Goal: Check status: Check status

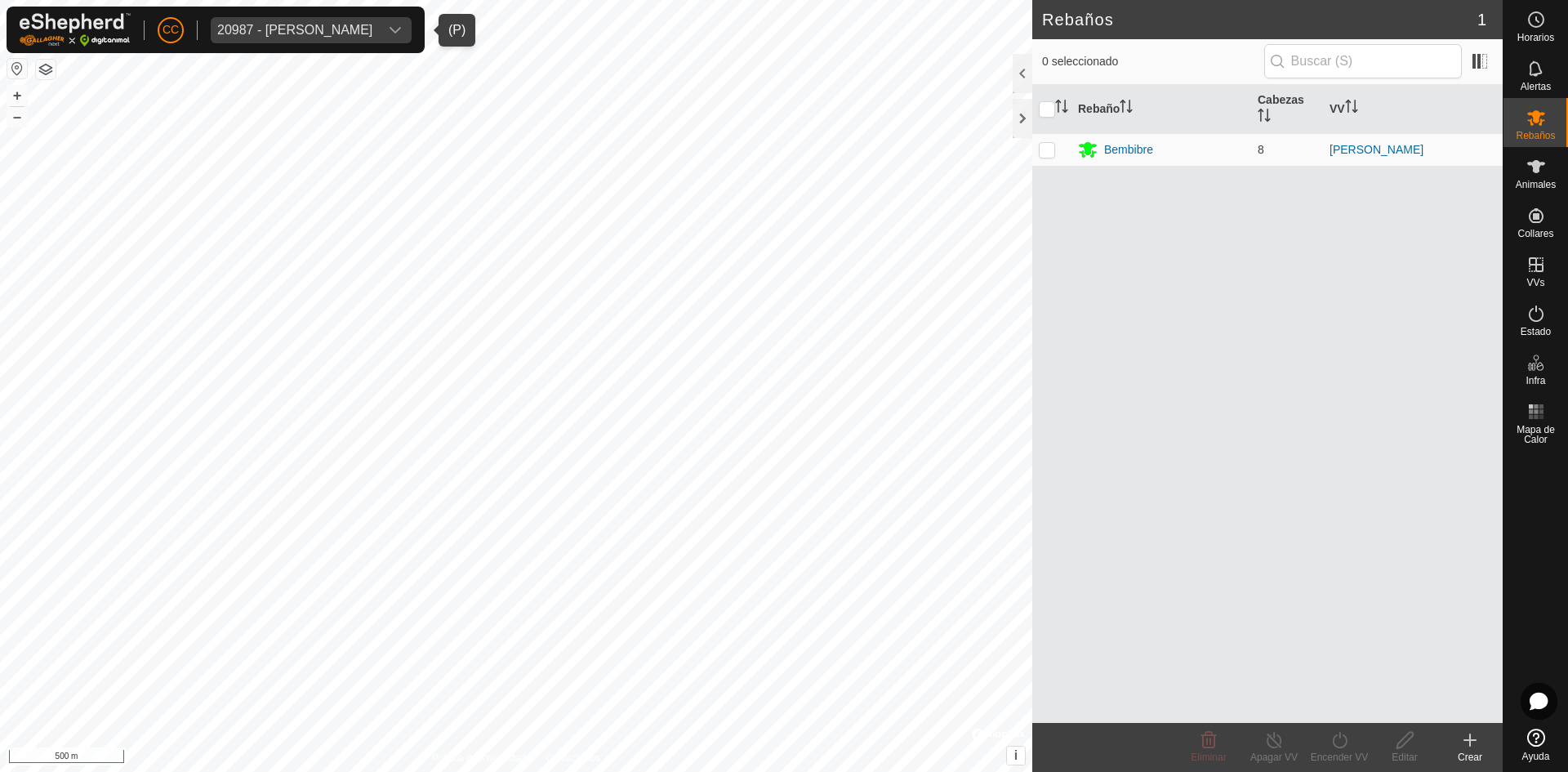
click at [306, 37] on span "20987 - [PERSON_NAME]" at bounding box center [295, 30] width 168 height 26
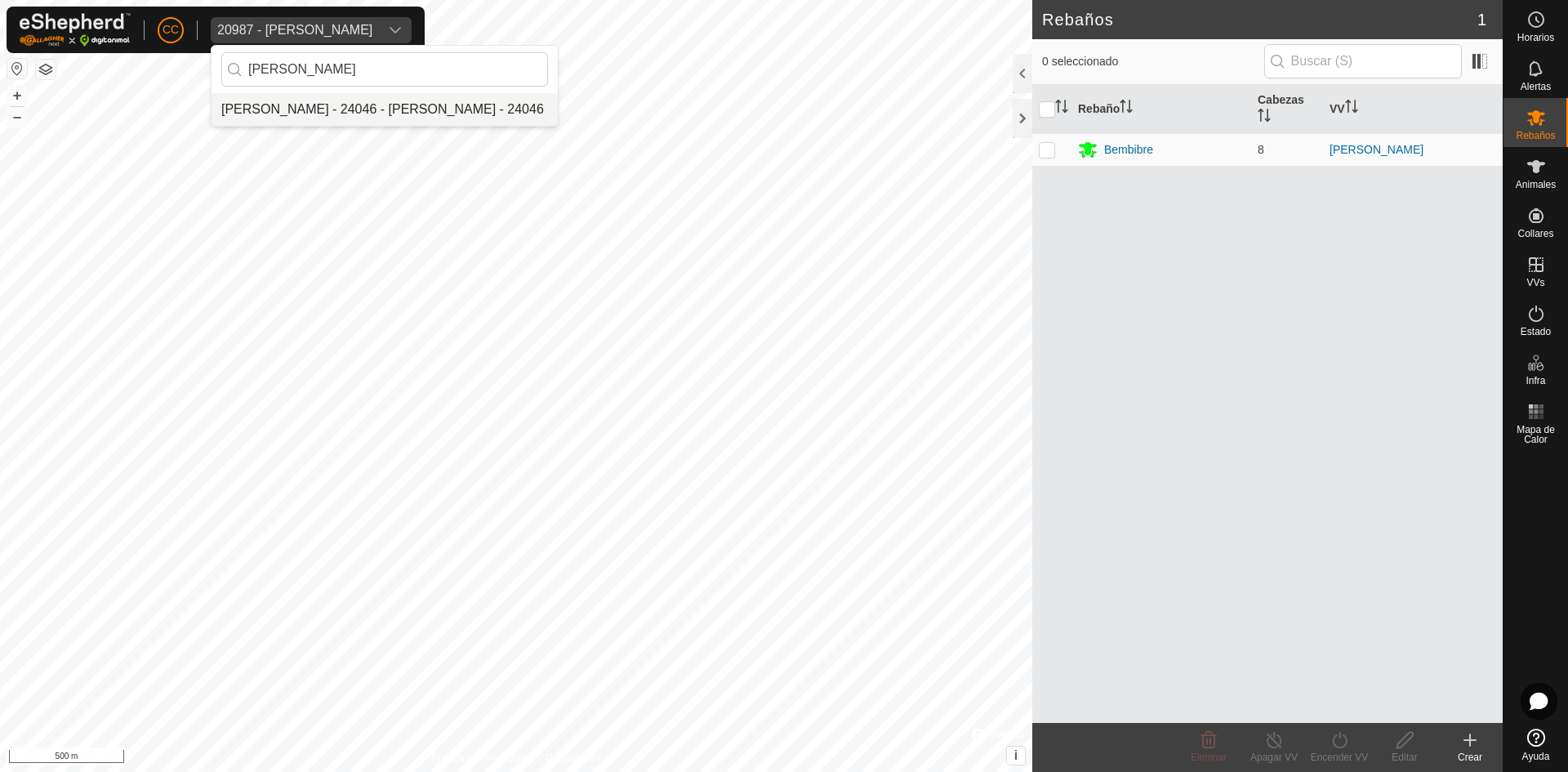
type input "[PERSON_NAME]"
click at [346, 108] on li "[PERSON_NAME] - 24046 - [PERSON_NAME] - 24046" at bounding box center [384, 109] width 346 height 33
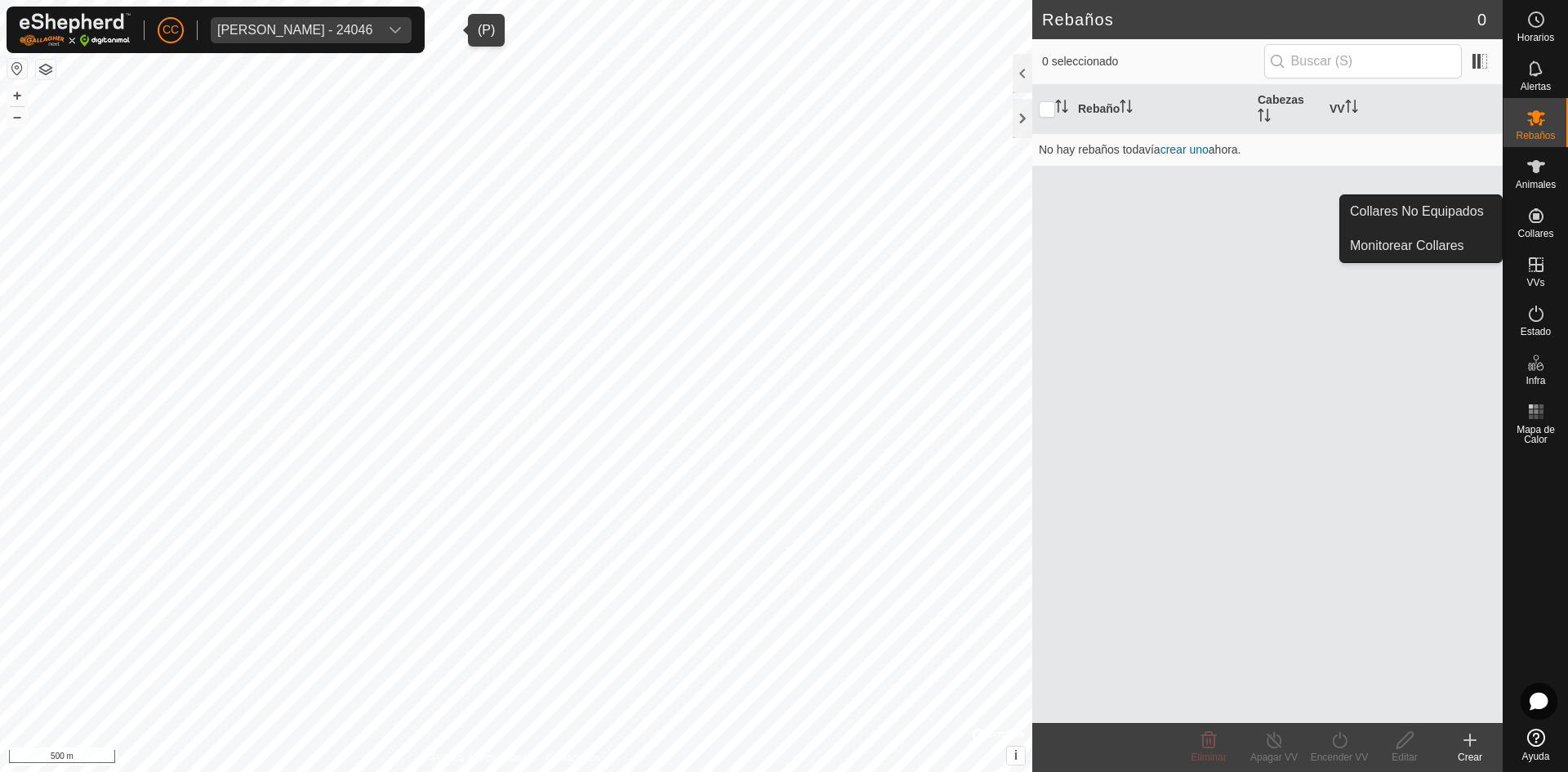
click at [1533, 225] on es-neckbands-svg-icon at bounding box center [1536, 216] width 30 height 26
click at [1466, 204] on link "Collares No Equipados" at bounding box center [1421, 211] width 162 height 33
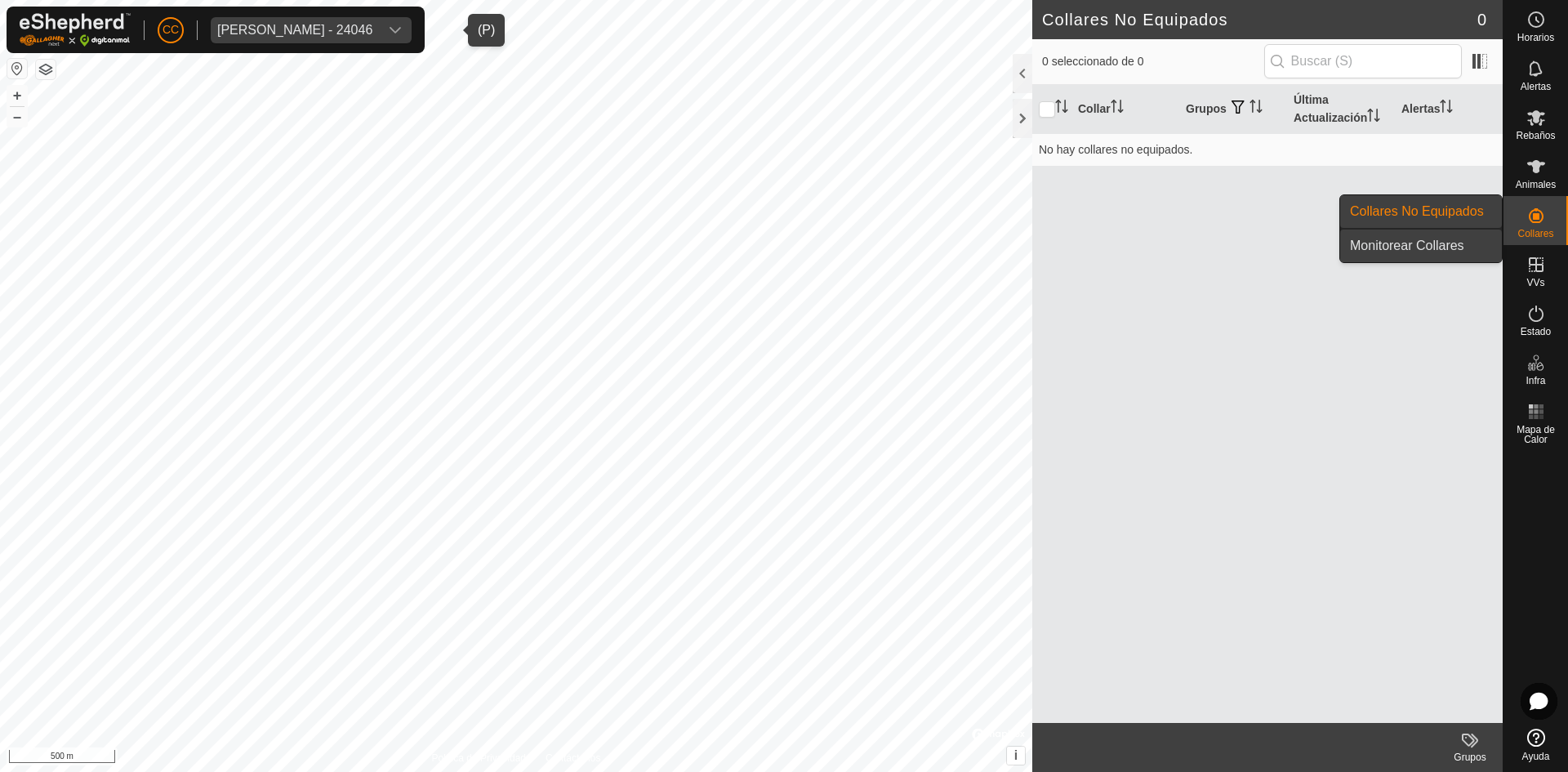
click at [1444, 238] on link "Monitorear Collares" at bounding box center [1421, 246] width 162 height 33
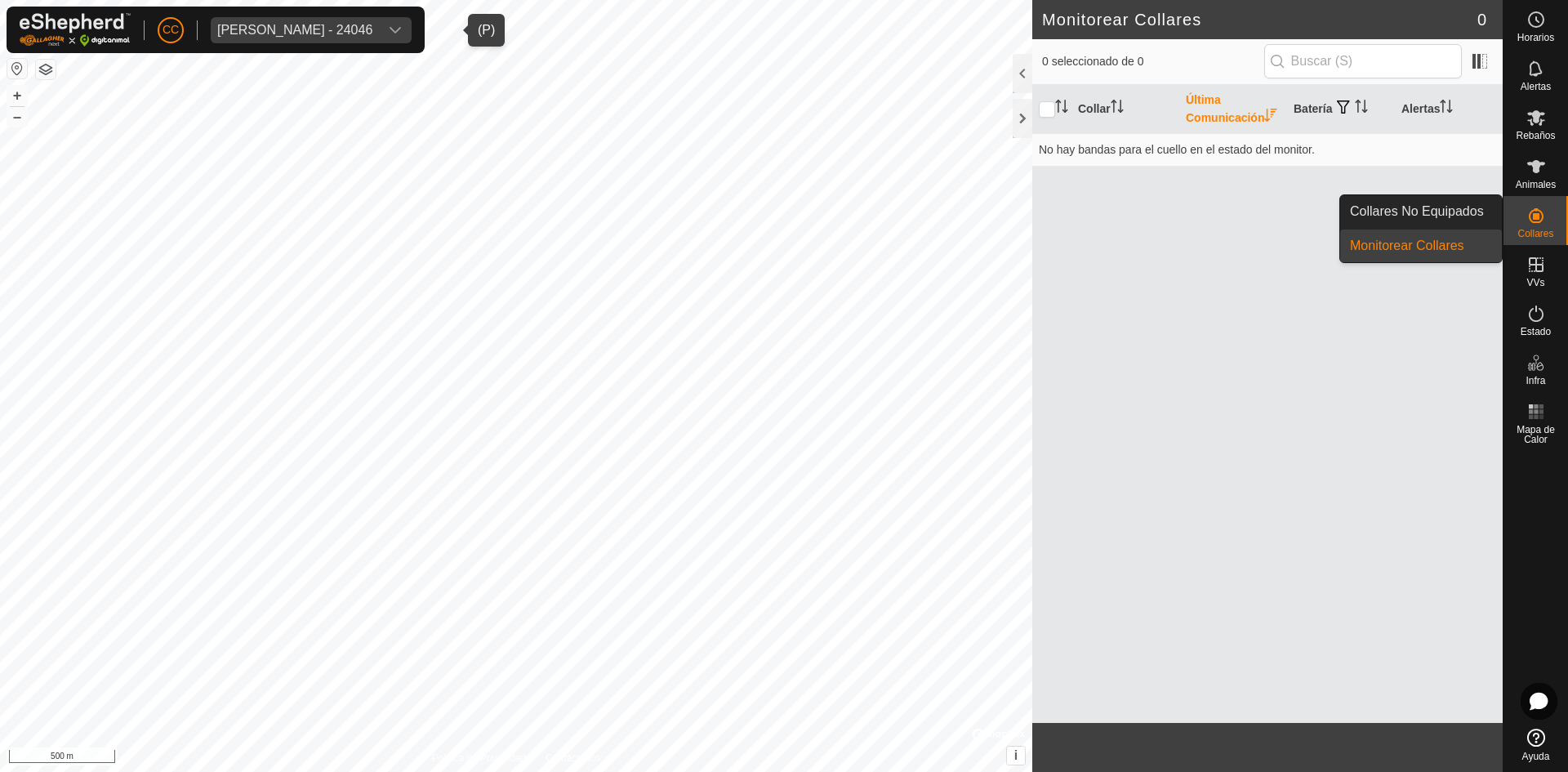
click at [1546, 218] on icon at bounding box center [1535, 215] width 20 height 20
click at [1444, 213] on link "Collares No Equipados" at bounding box center [1421, 211] width 162 height 33
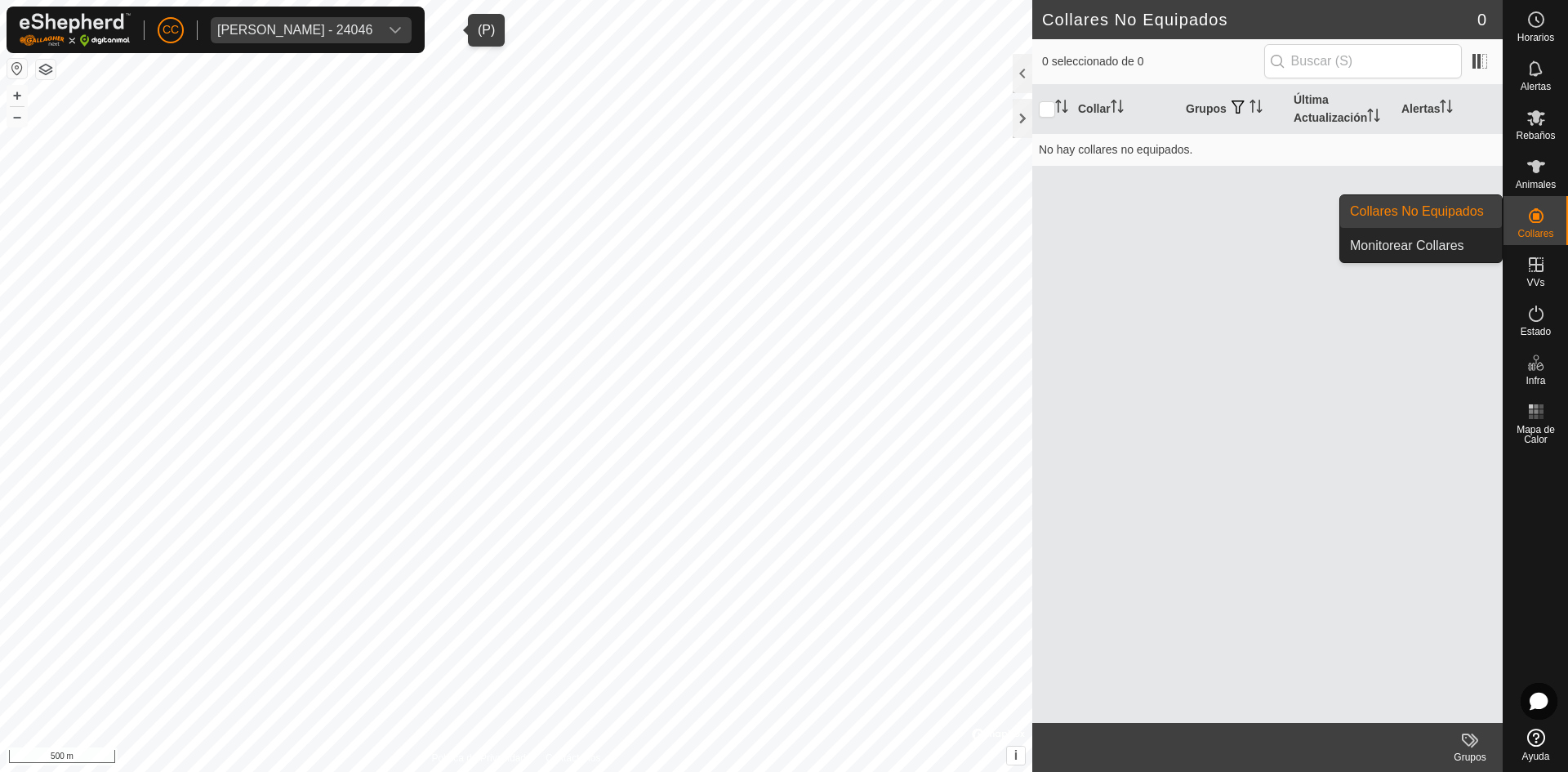
click at [1411, 229] on ul "Collares No Equipados Monitorear Collares" at bounding box center [1421, 229] width 162 height 67
click at [1413, 246] on link "Monitorear Collares" at bounding box center [1421, 246] width 162 height 33
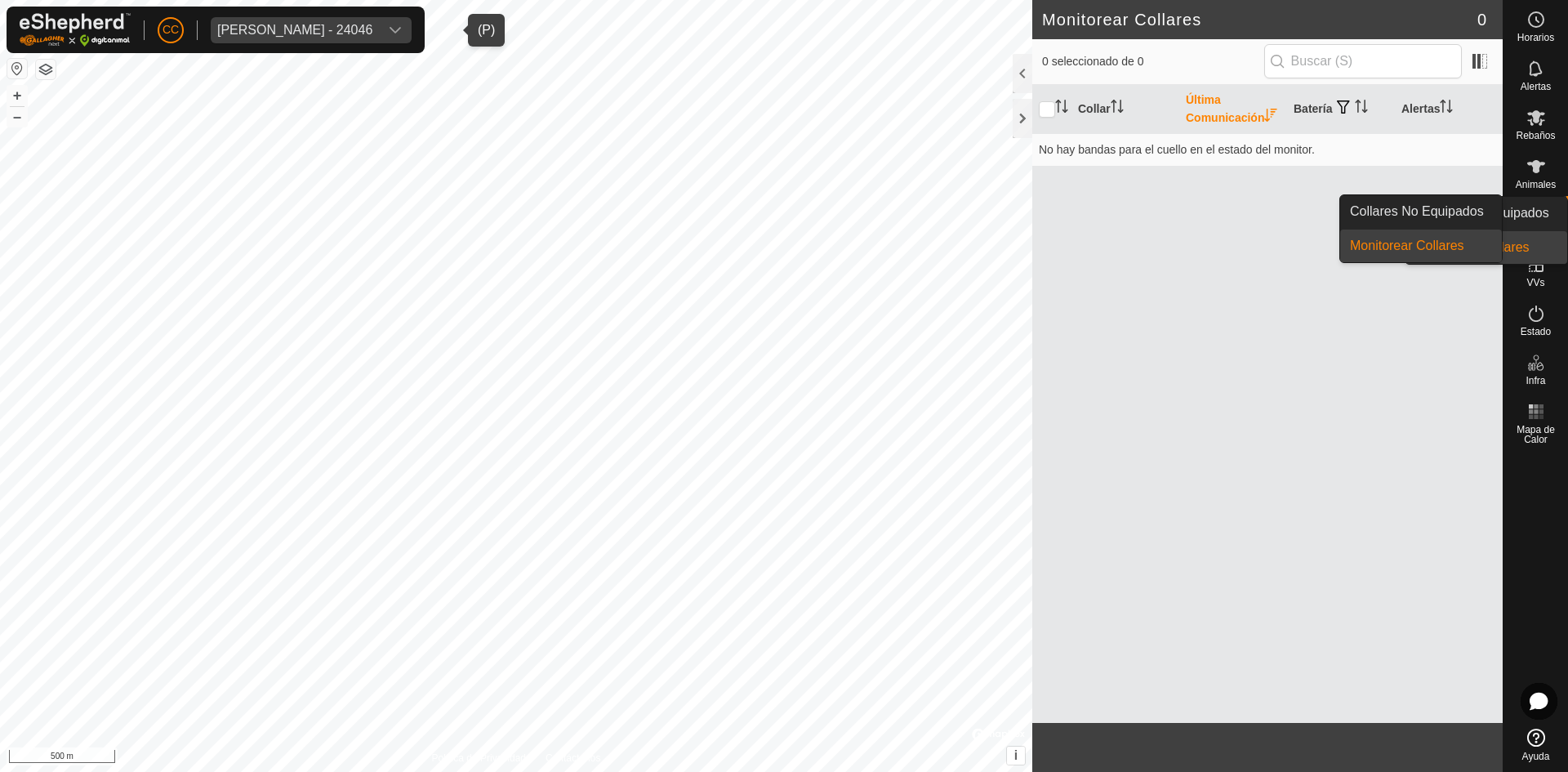
click at [1552, 220] on div "Collares" at bounding box center [1535, 220] width 64 height 49
click at [1415, 201] on link "Collares No Equipados" at bounding box center [1421, 211] width 162 height 33
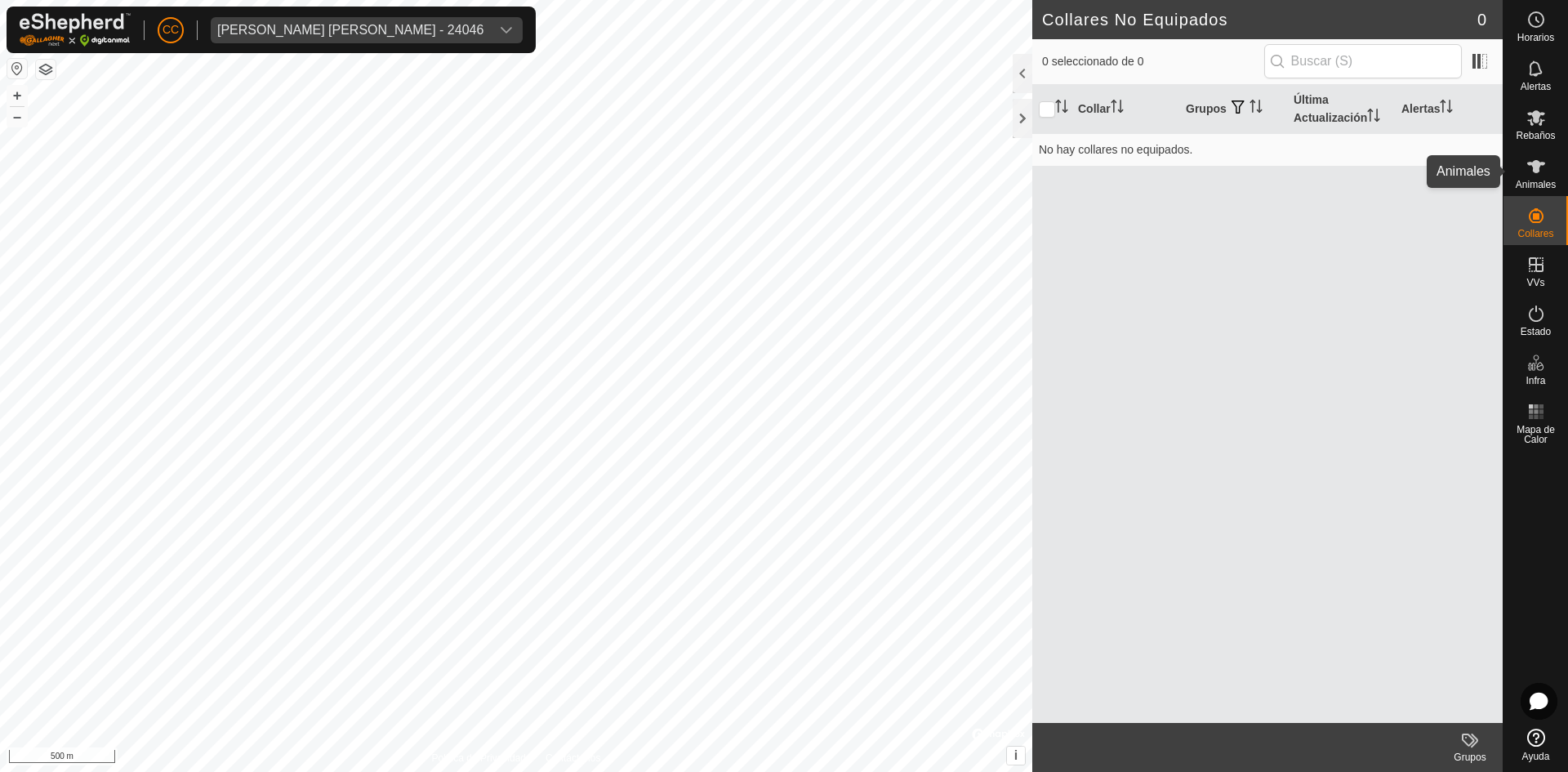
click at [1544, 165] on icon at bounding box center [1535, 166] width 20 height 20
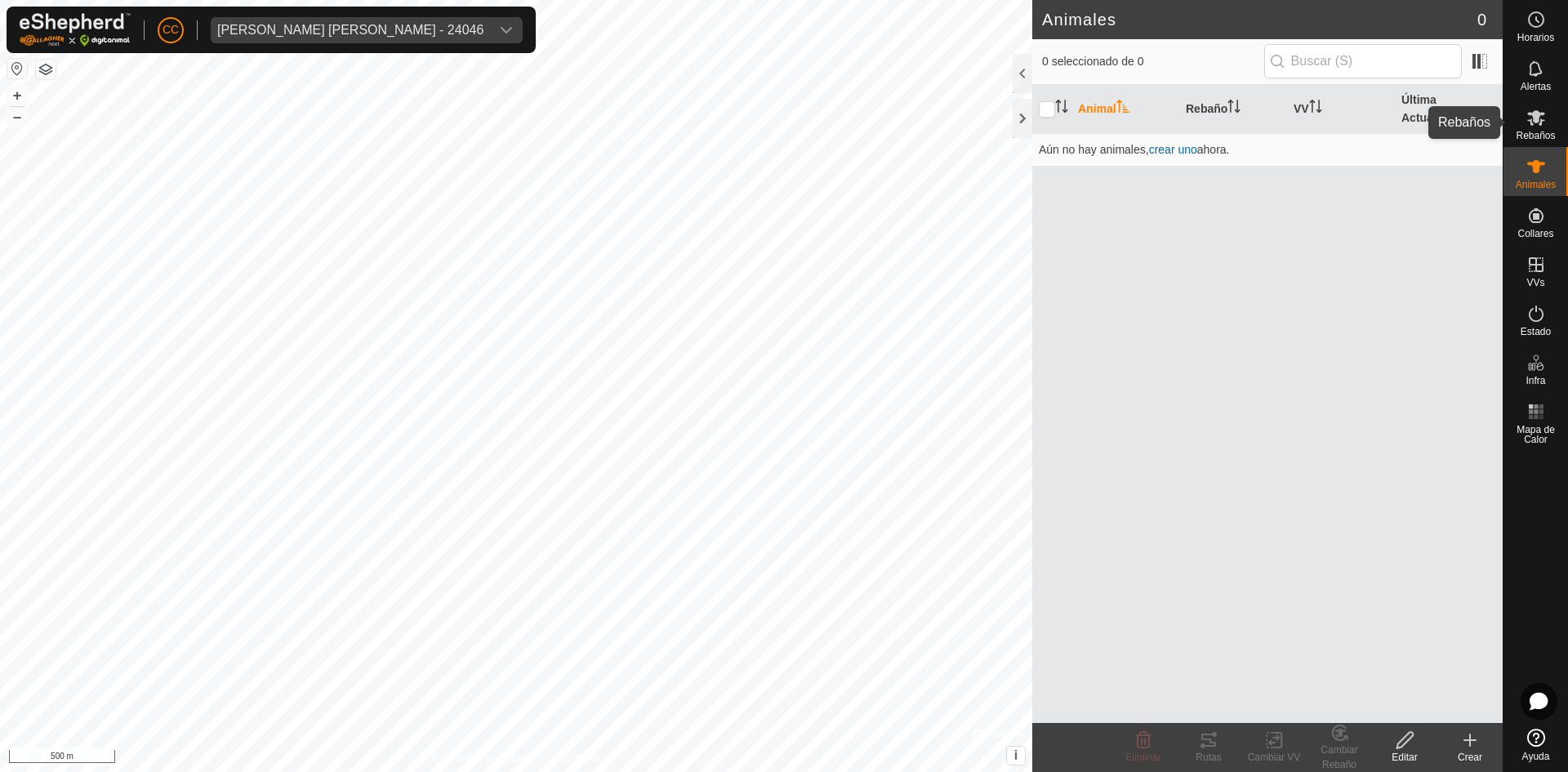
click at [1535, 120] on icon at bounding box center [1535, 118] width 18 height 16
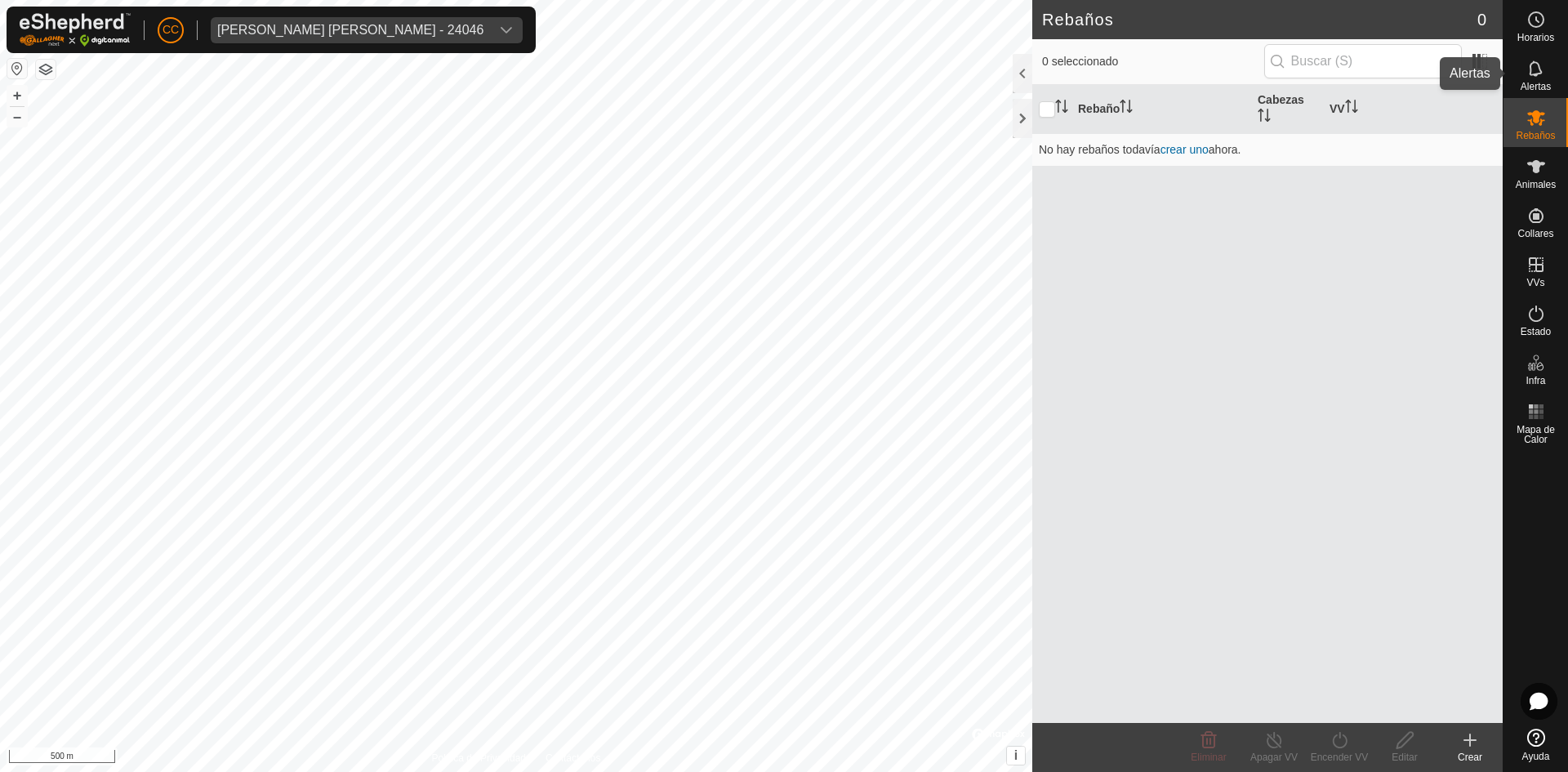
click at [1535, 75] on icon at bounding box center [1535, 68] width 13 height 16
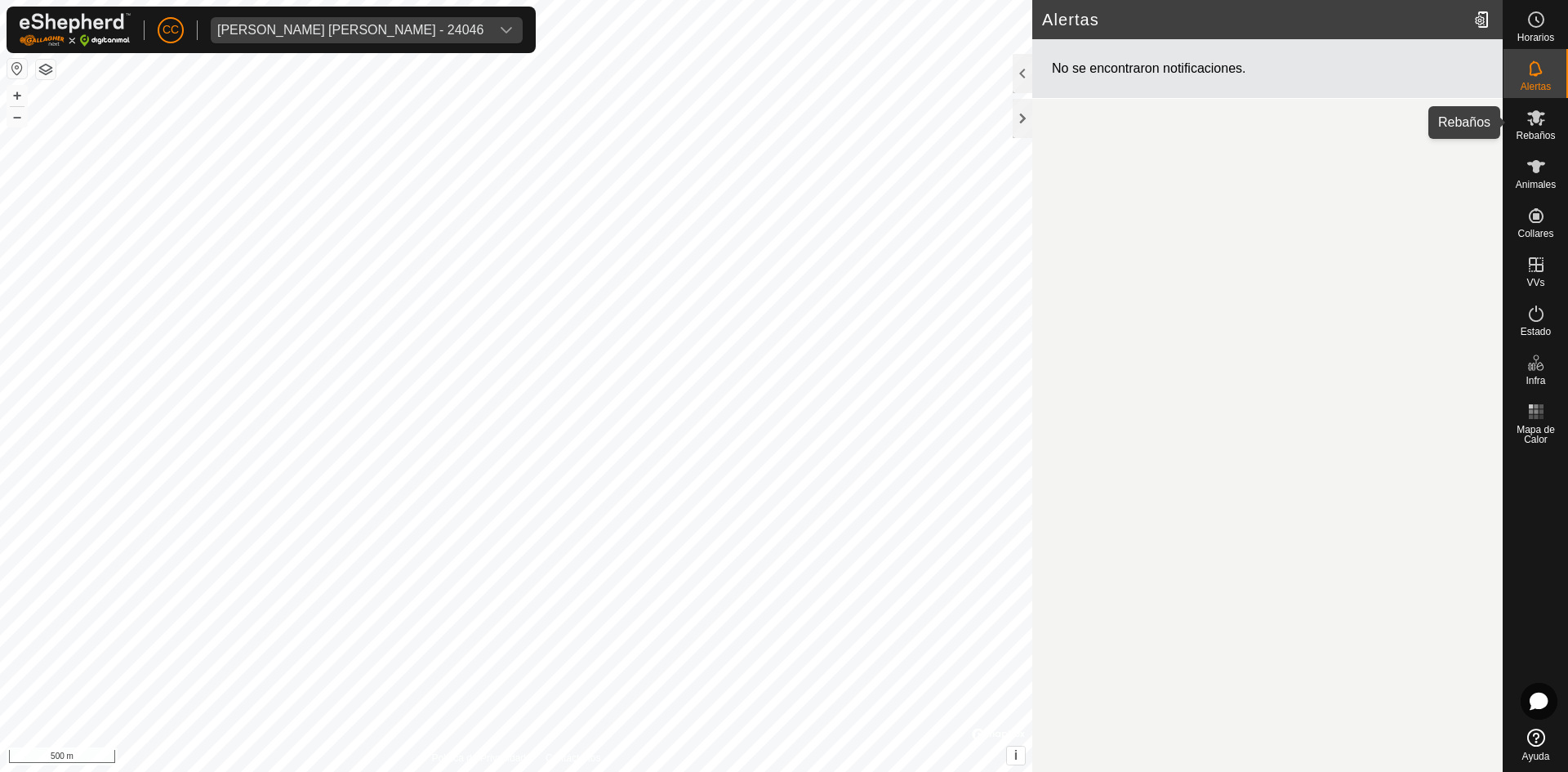
click at [1535, 112] on icon at bounding box center [1535, 118] width 18 height 16
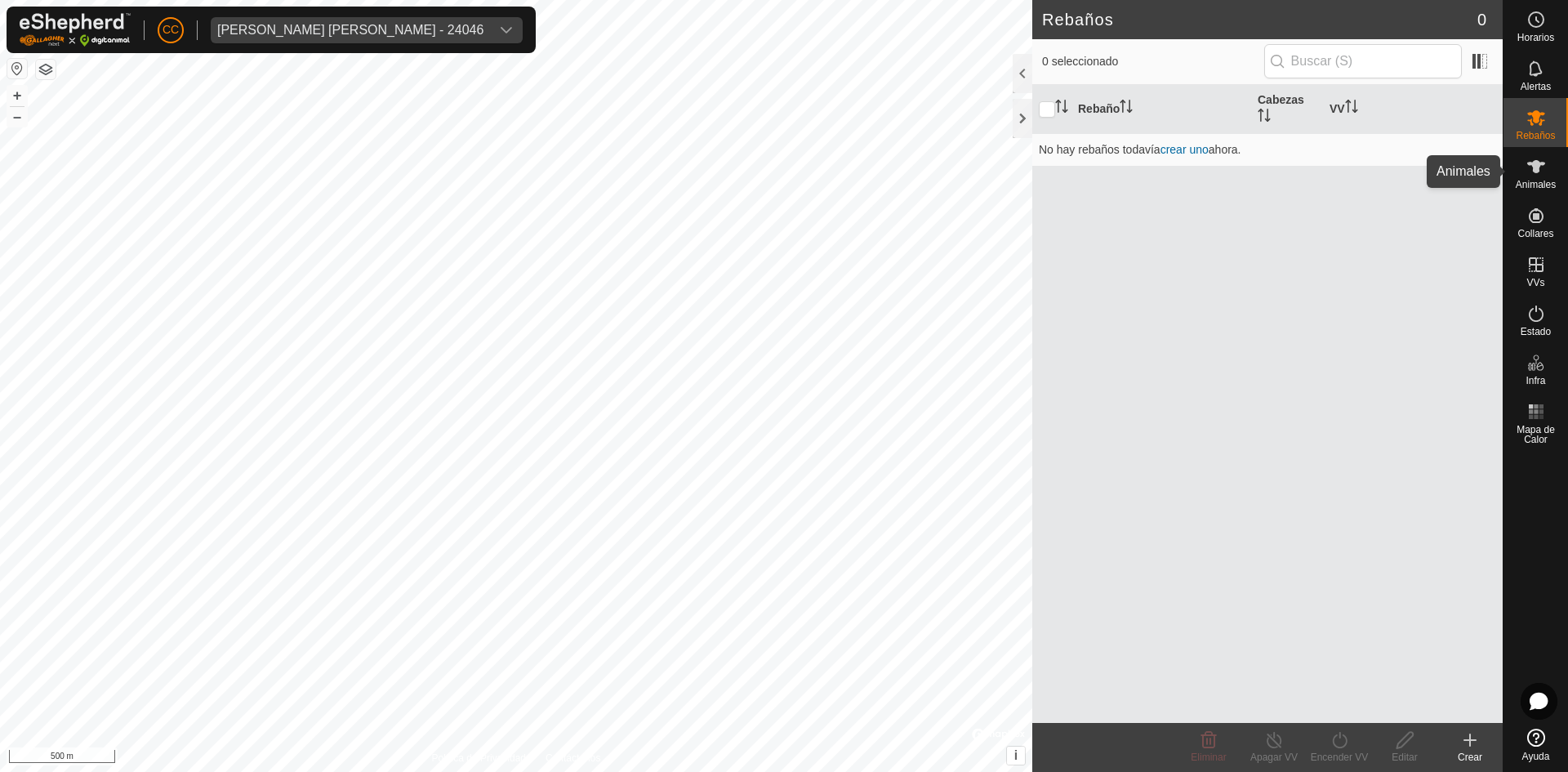
click at [1534, 153] on es-animals-svg-icon at bounding box center [1536, 166] width 30 height 26
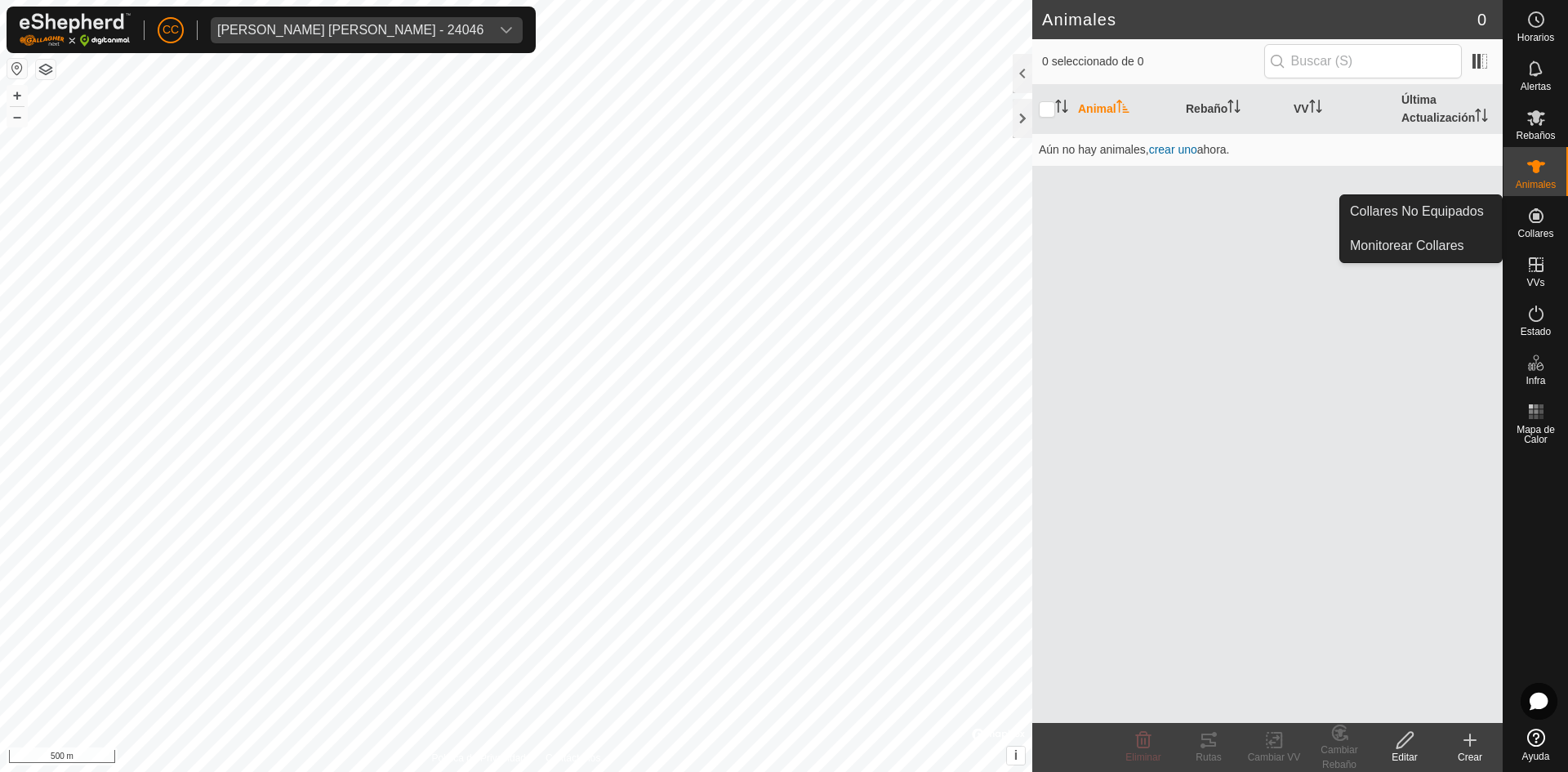
click at [1541, 226] on es-neckbands-svg-icon at bounding box center [1536, 216] width 30 height 26
click at [1532, 216] on icon at bounding box center [1535, 215] width 20 height 20
click at [1453, 214] on link "Collares No Equipados" at bounding box center [1421, 211] width 162 height 33
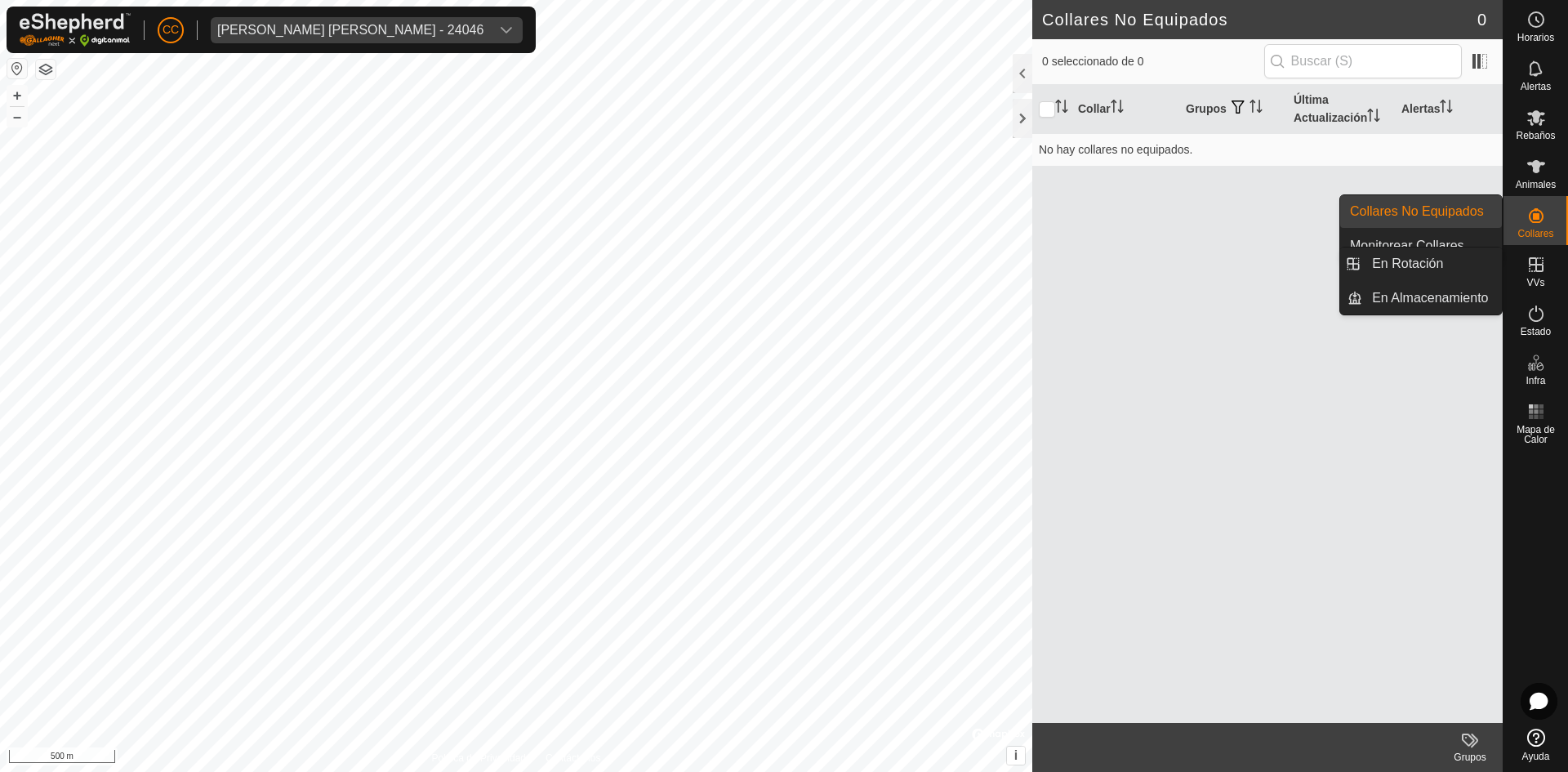
click at [1529, 271] on icon at bounding box center [1535, 264] width 20 height 20
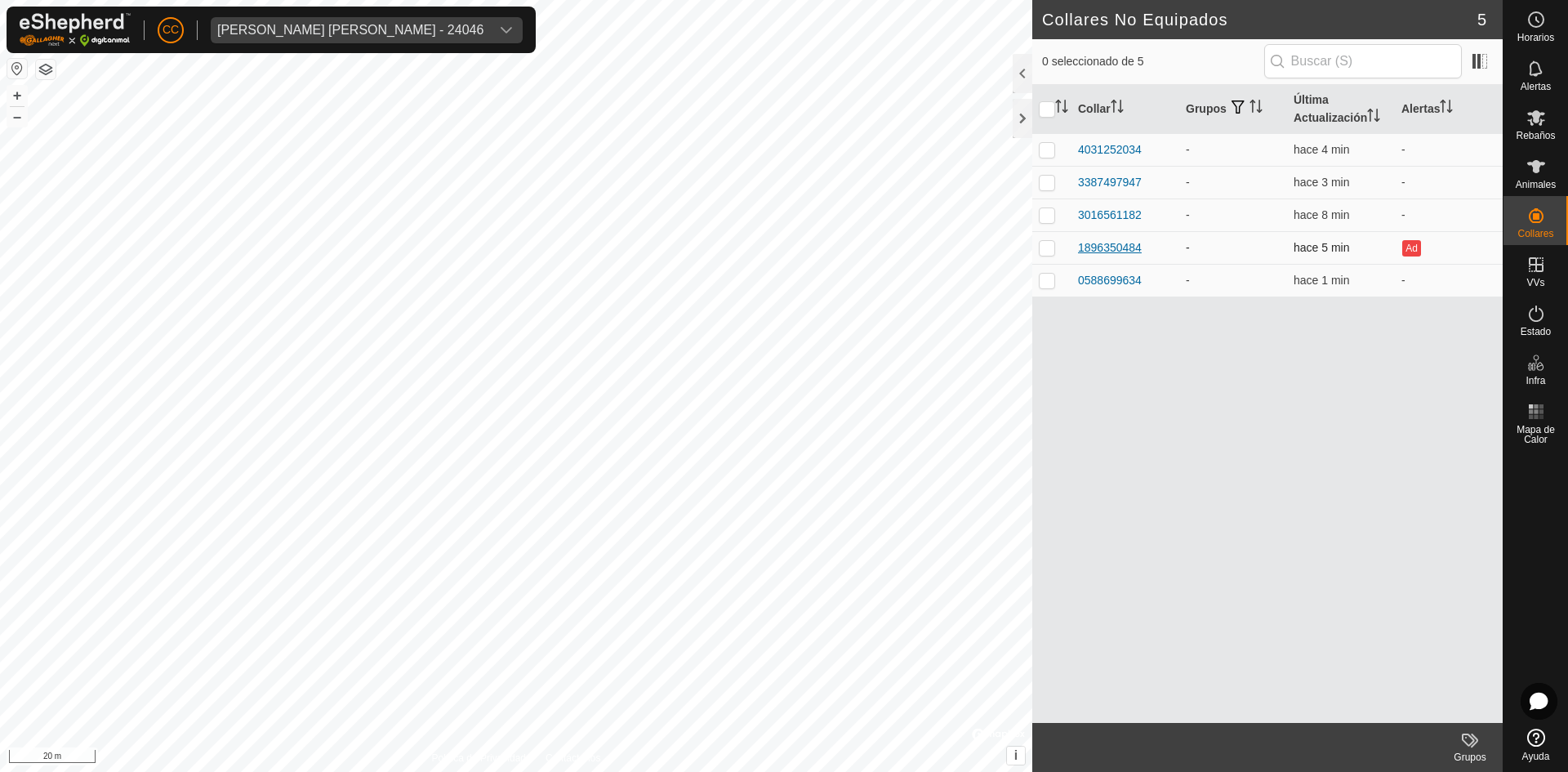
click at [1098, 247] on div "1896350484" at bounding box center [1110, 247] width 64 height 17
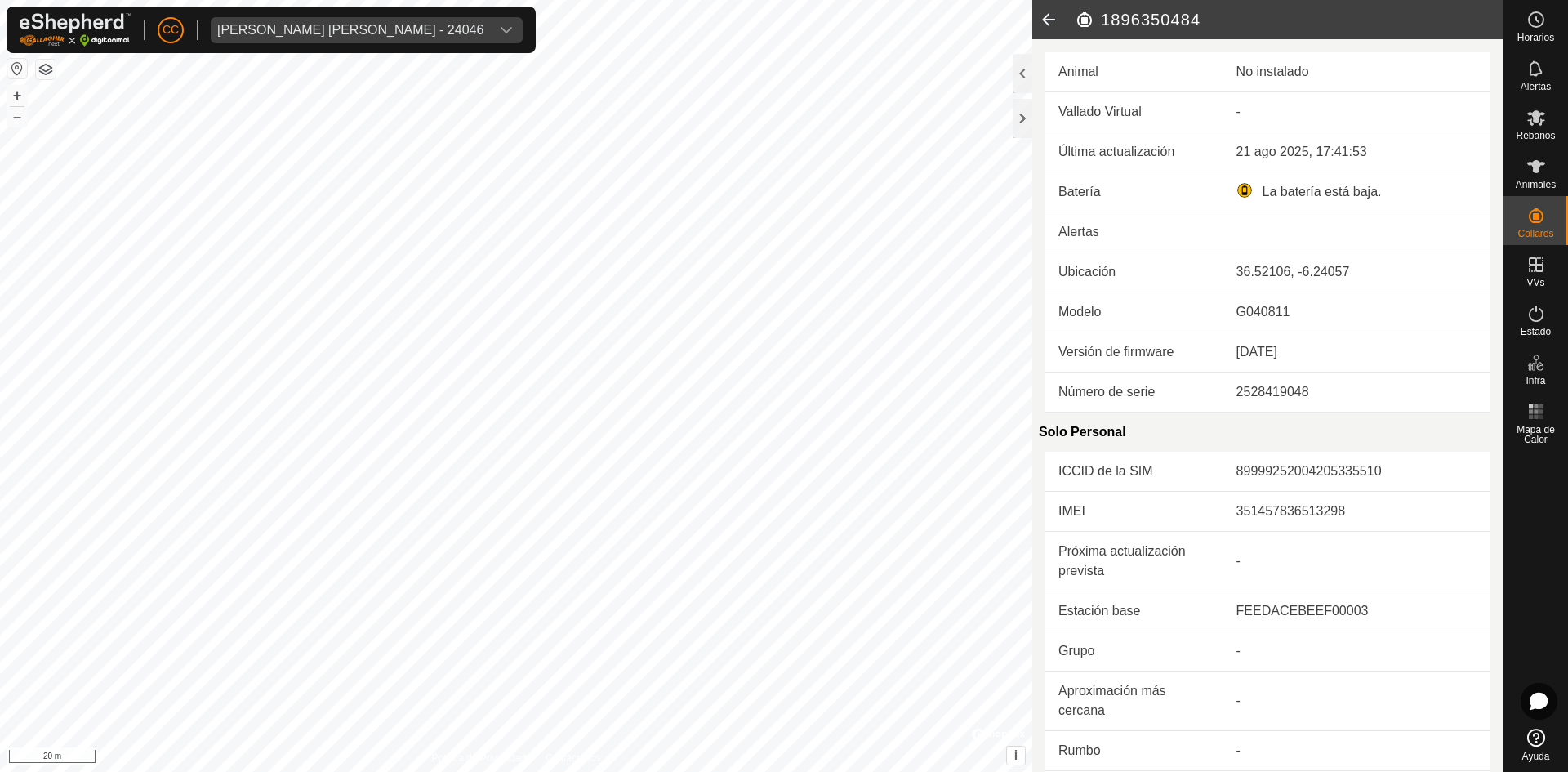
click at [1054, 20] on icon at bounding box center [1048, 20] width 33 height 39
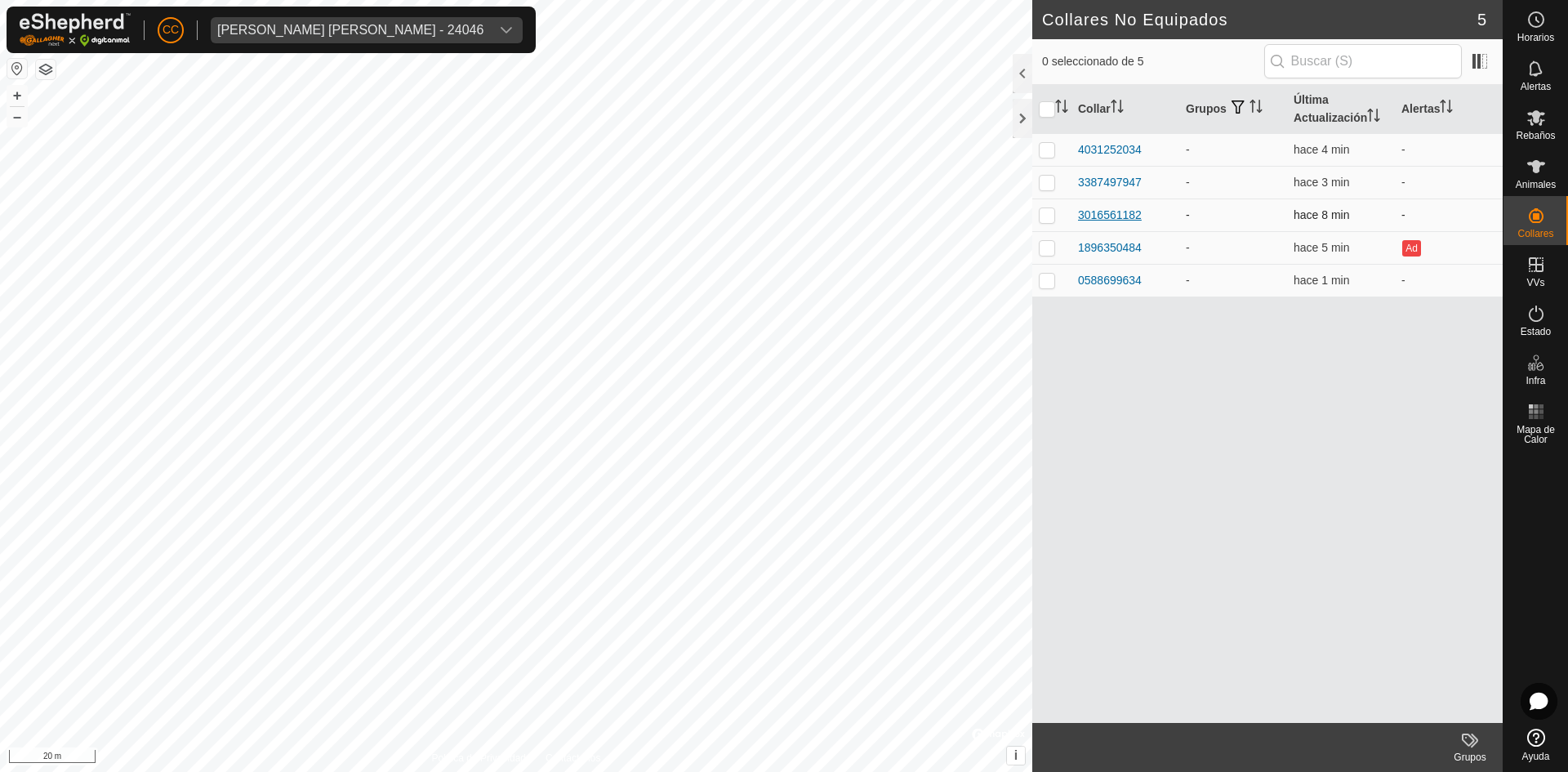
click at [1119, 209] on div "3016561182" at bounding box center [1110, 215] width 64 height 17
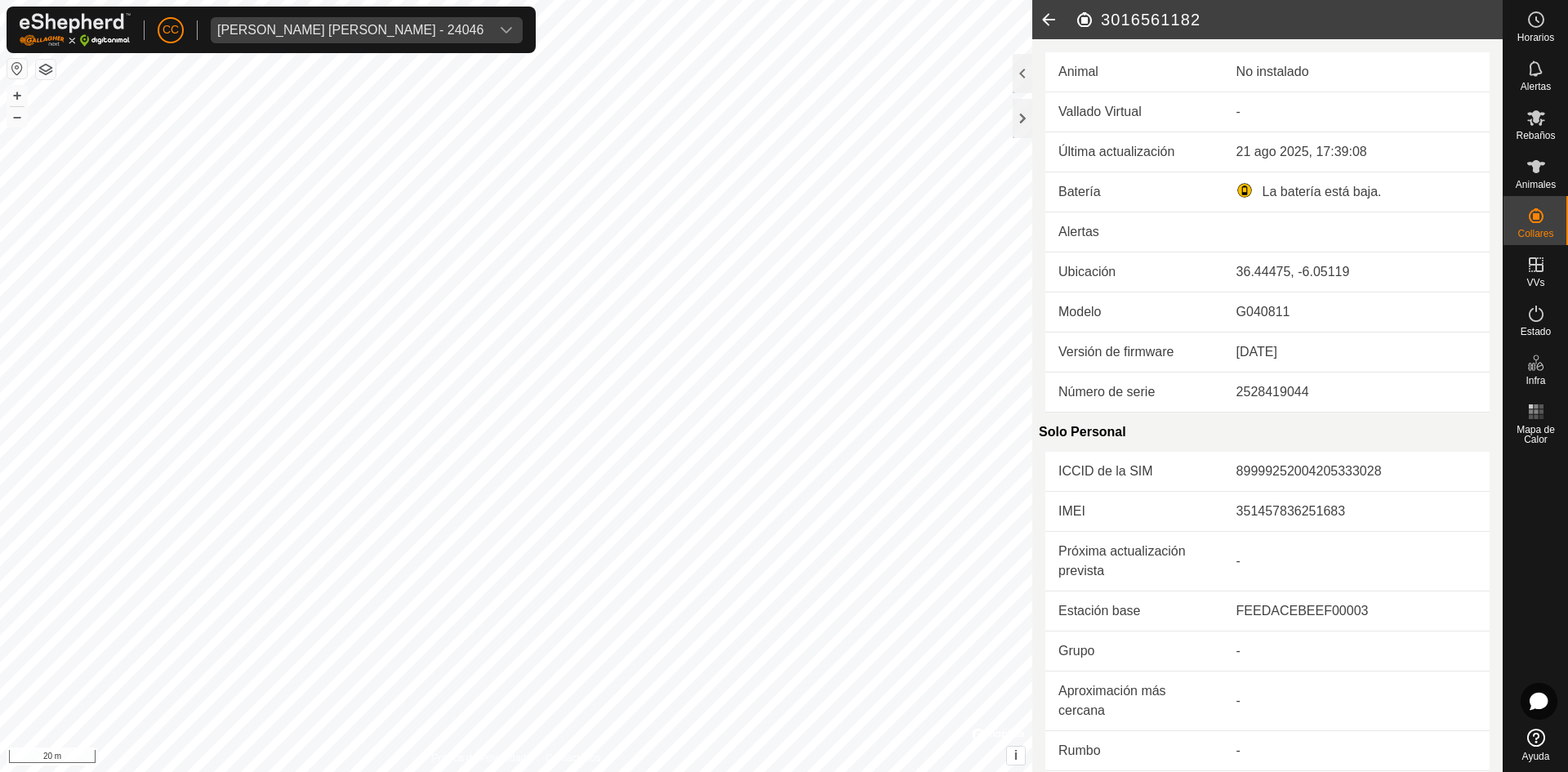
click at [1043, 10] on icon at bounding box center [1048, 20] width 33 height 39
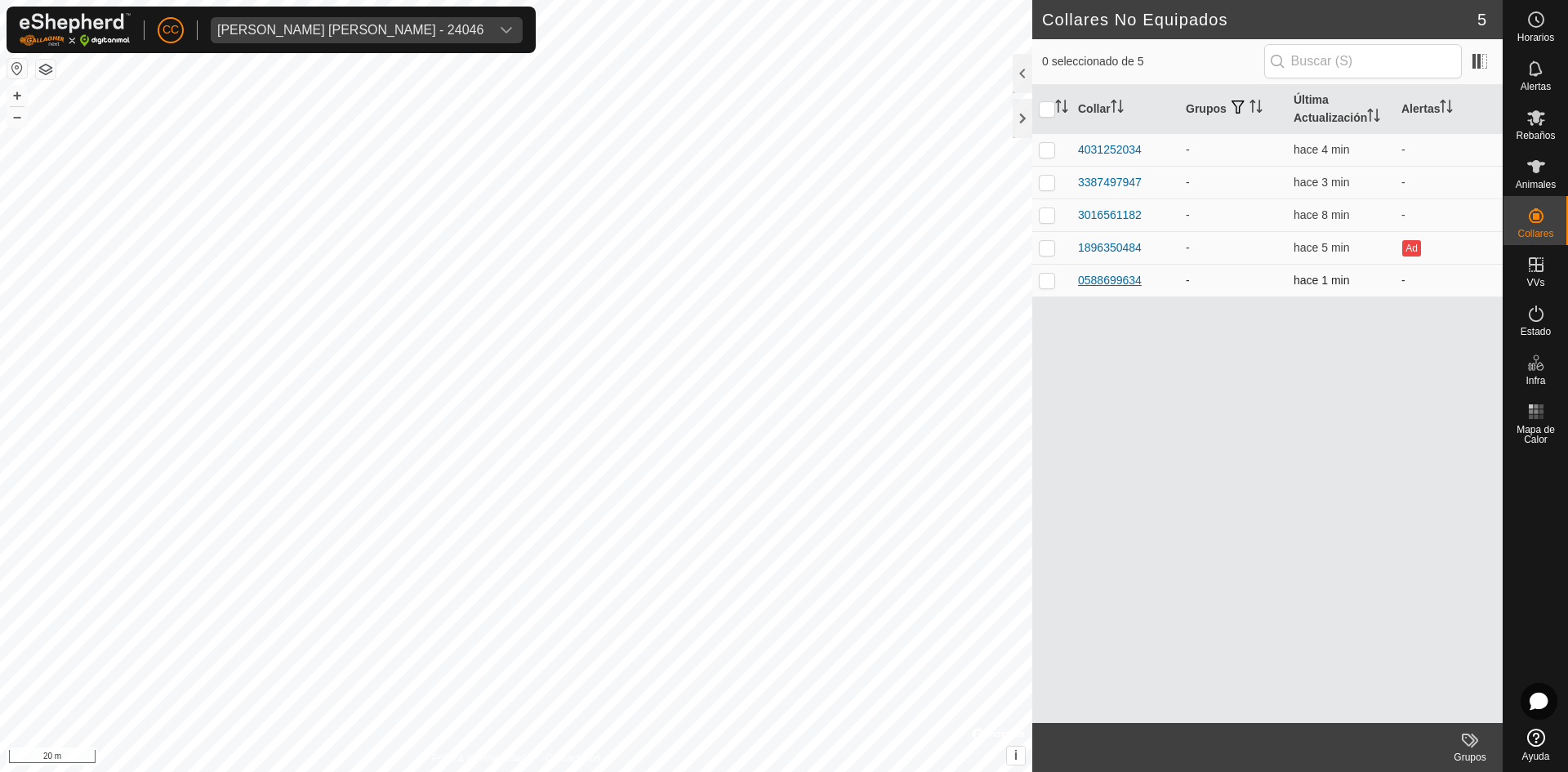
click at [1116, 284] on div "0588699634" at bounding box center [1110, 280] width 64 height 17
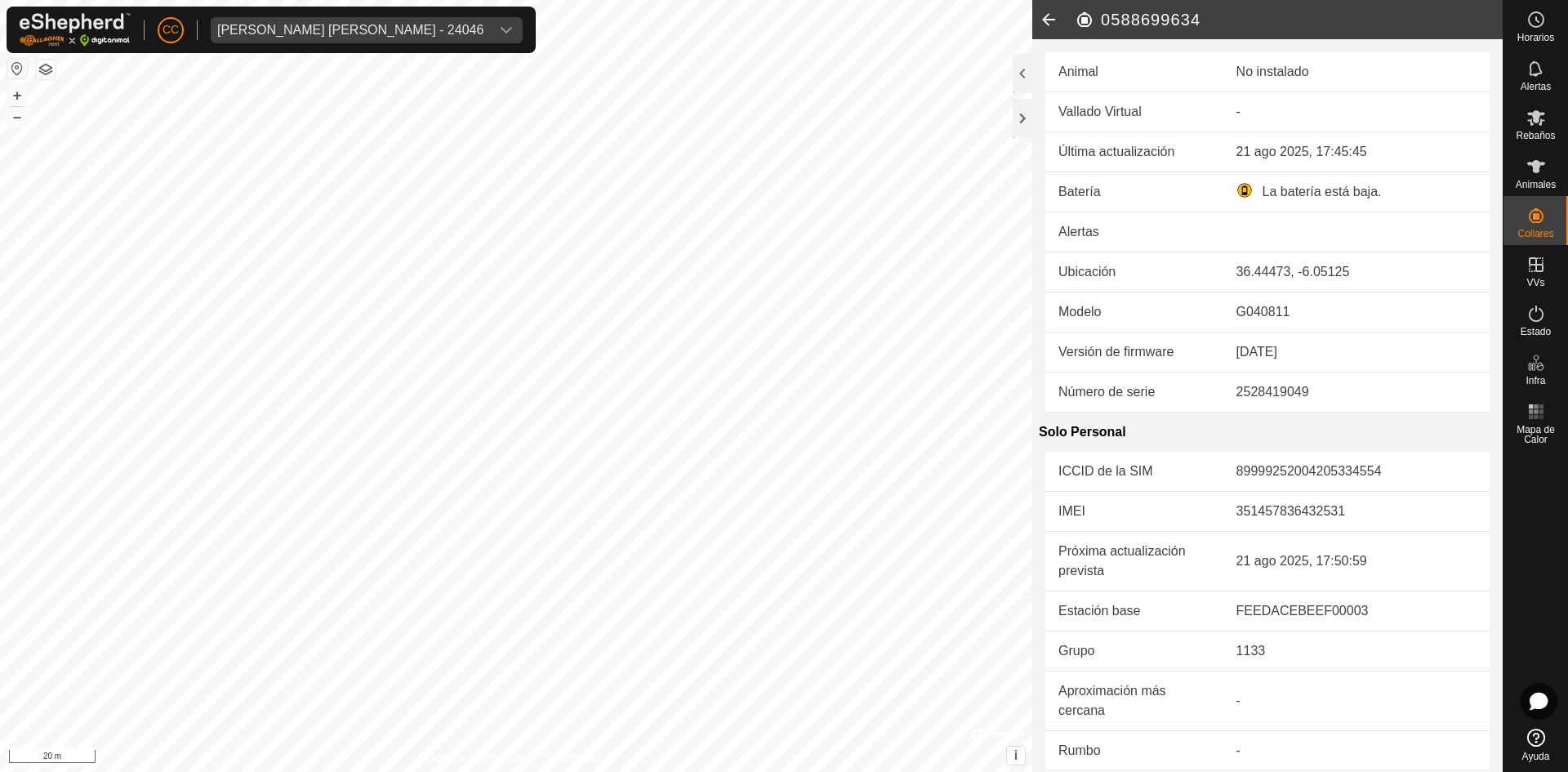
click at [1047, 16] on icon at bounding box center [1048, 20] width 33 height 39
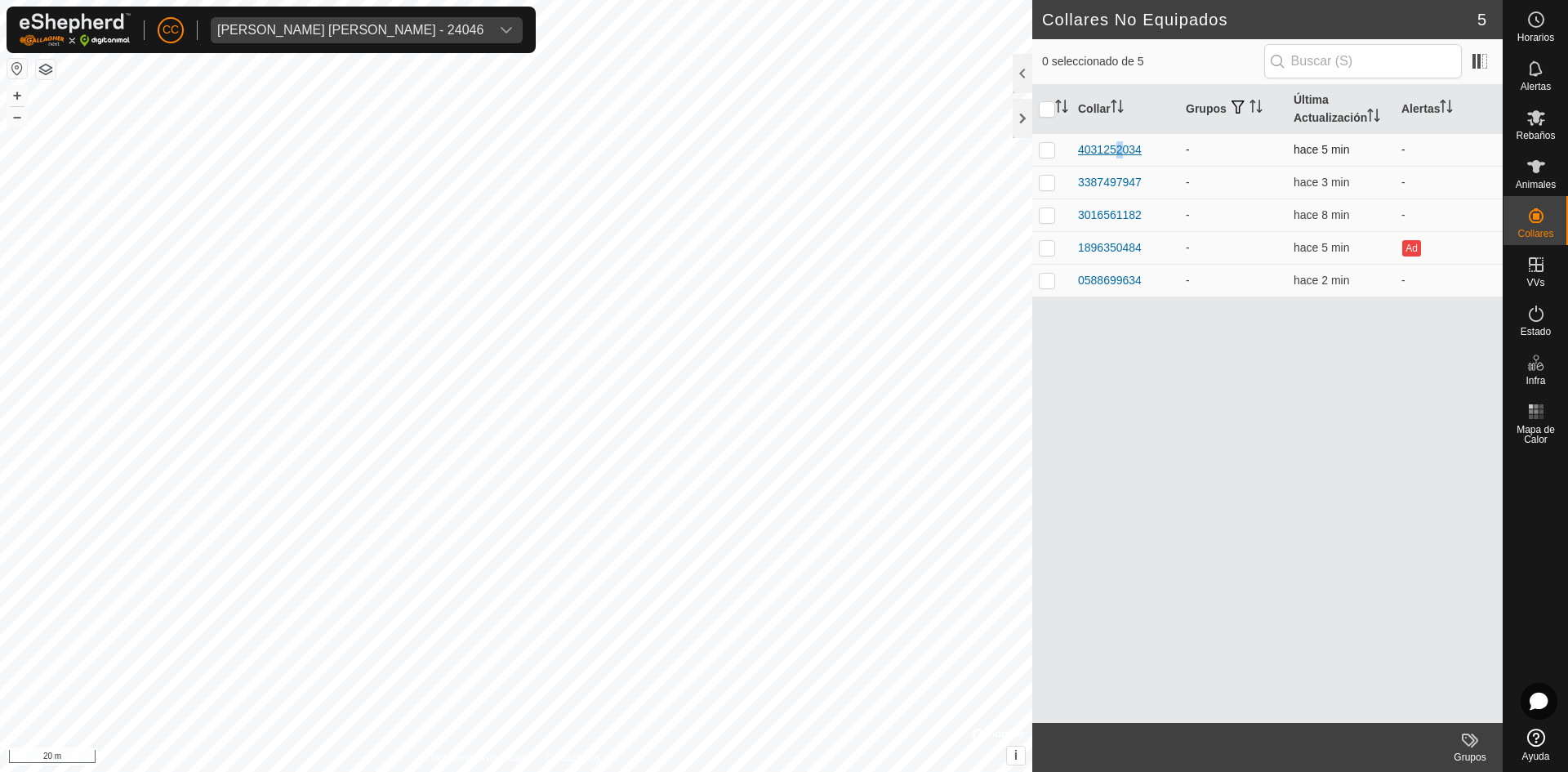
click at [1113, 144] on div "4031252034" at bounding box center [1110, 150] width 64 height 17
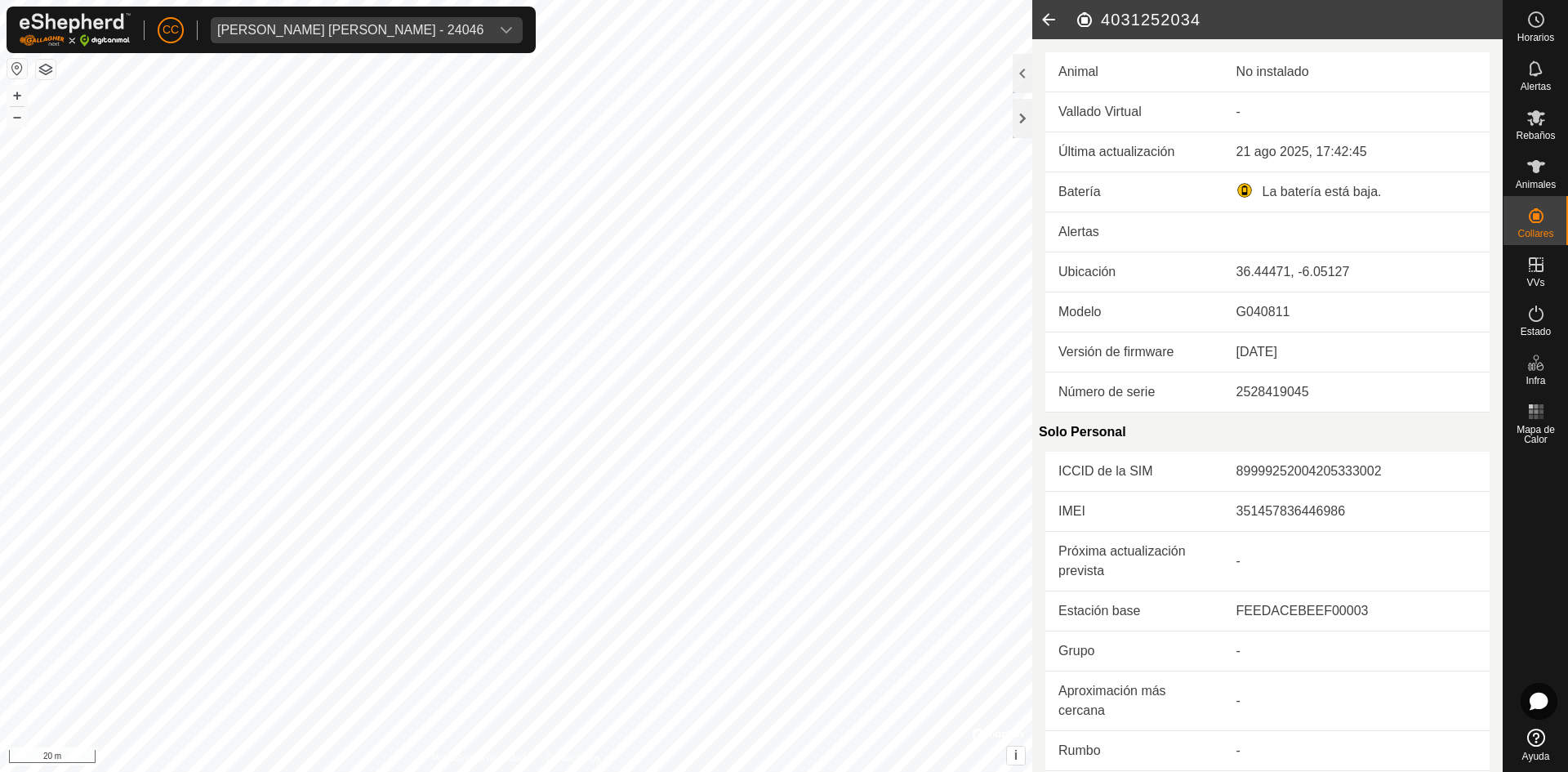
click at [1237, 193] on div "La batería está baja." at bounding box center [1357, 192] width 240 height 20
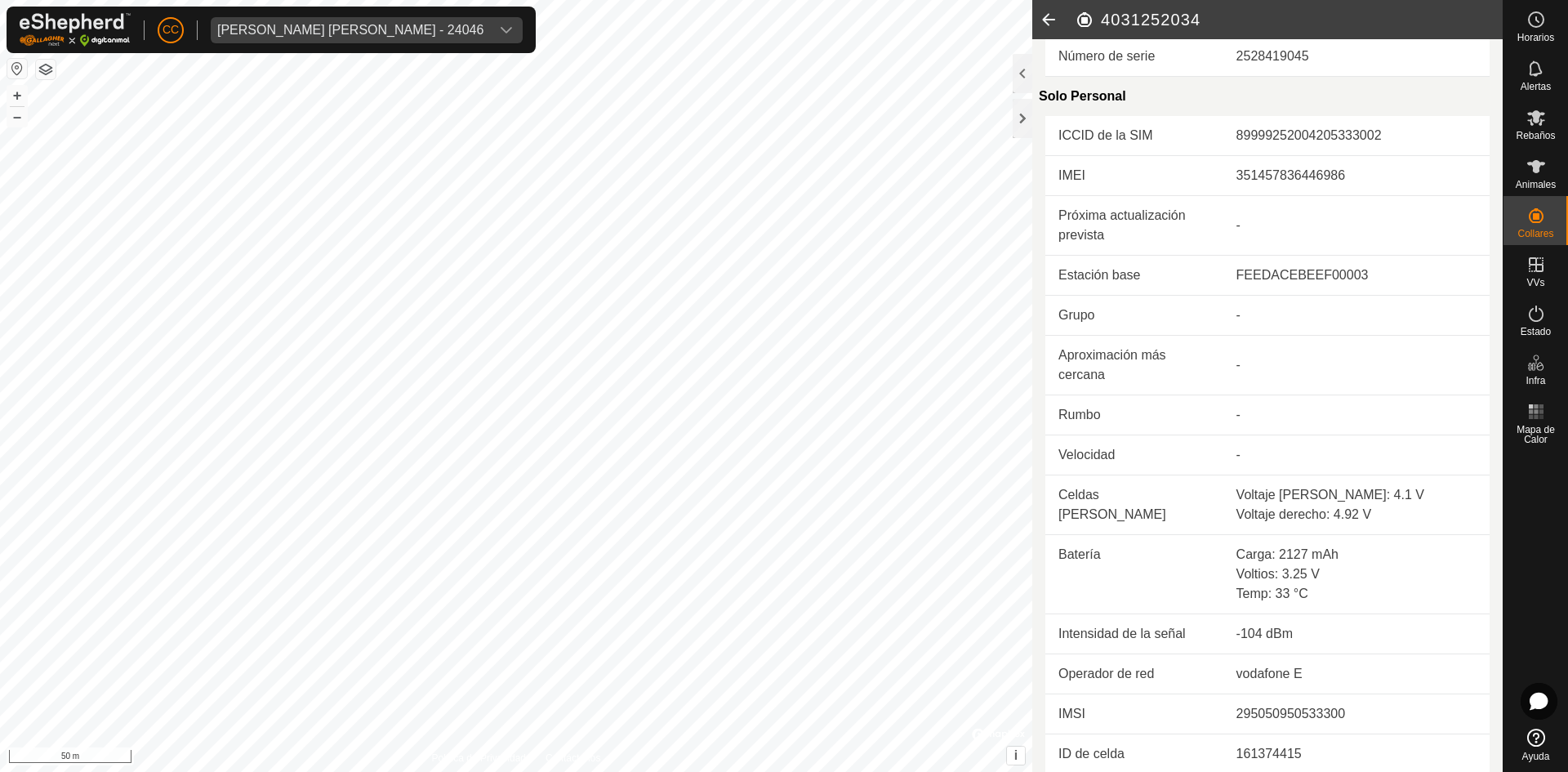
scroll to position [339, 0]
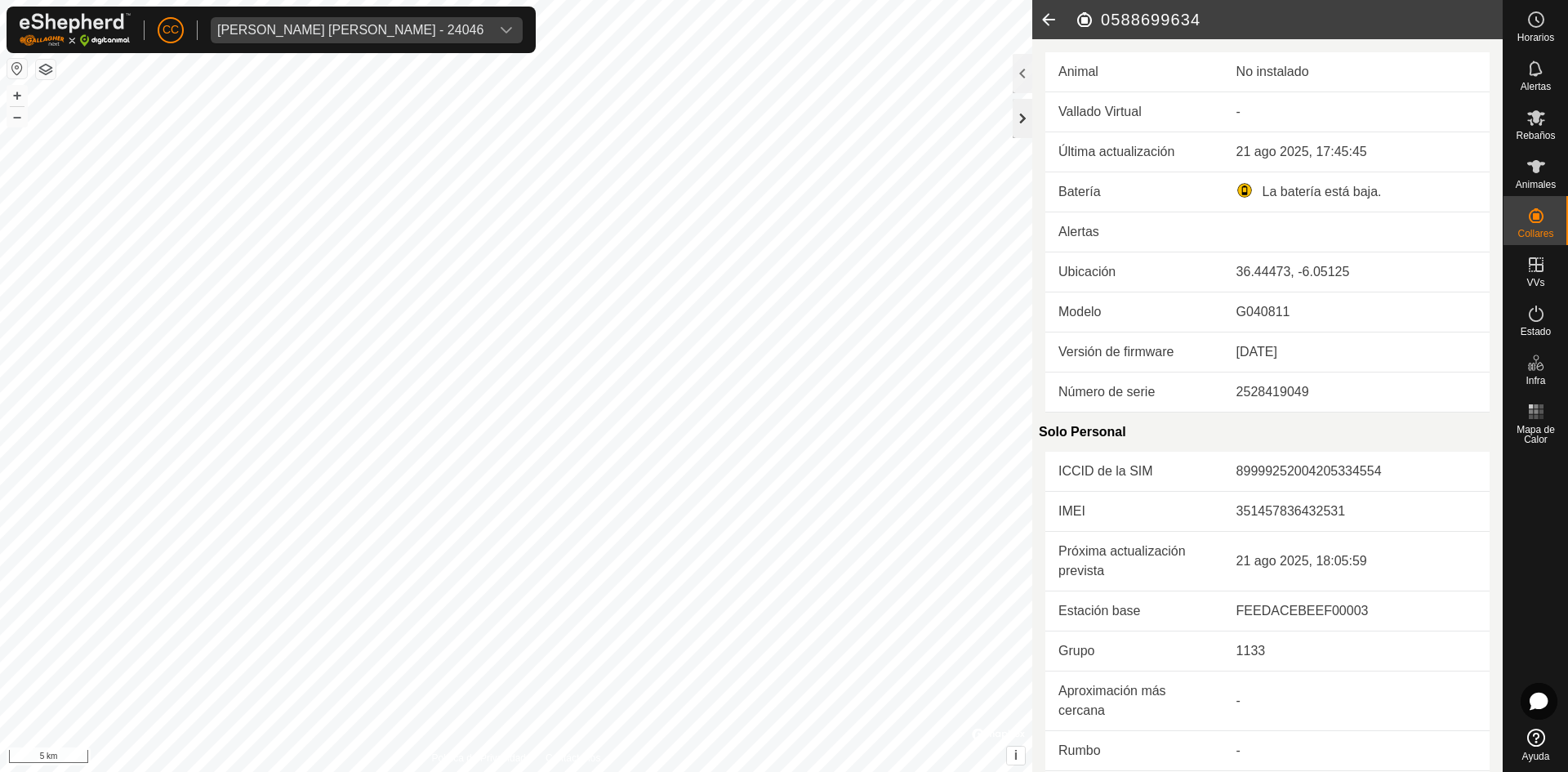
click at [1024, 116] on div at bounding box center [1022, 118] width 20 height 39
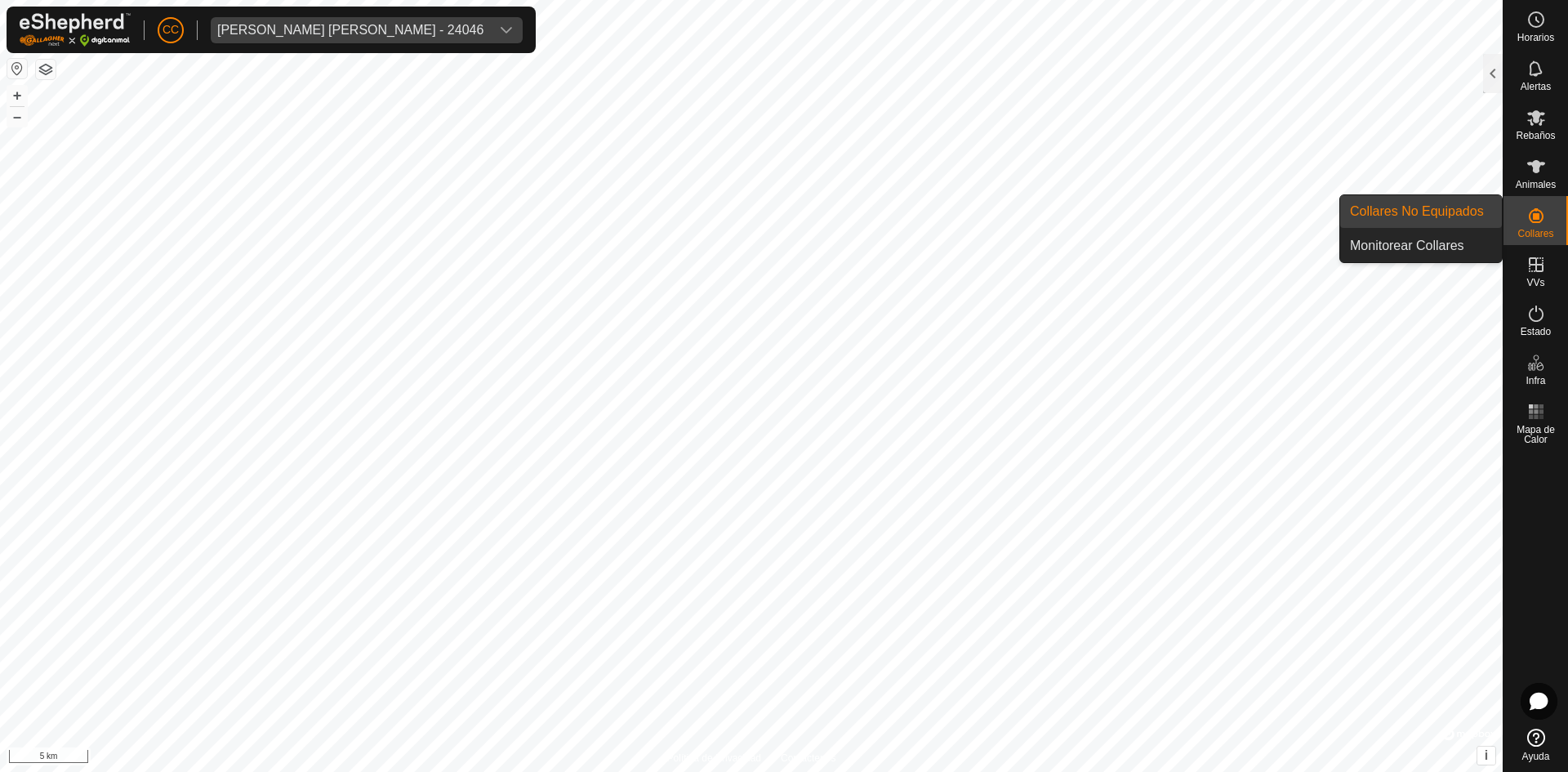
click at [1536, 219] on icon at bounding box center [1536, 216] width 15 height 15
click at [1448, 238] on link "Monitorear Collares" at bounding box center [1421, 246] width 162 height 33
click at [1440, 246] on link "Monitorear Collares" at bounding box center [1421, 246] width 162 height 33
